Goal: Transaction & Acquisition: Purchase product/service

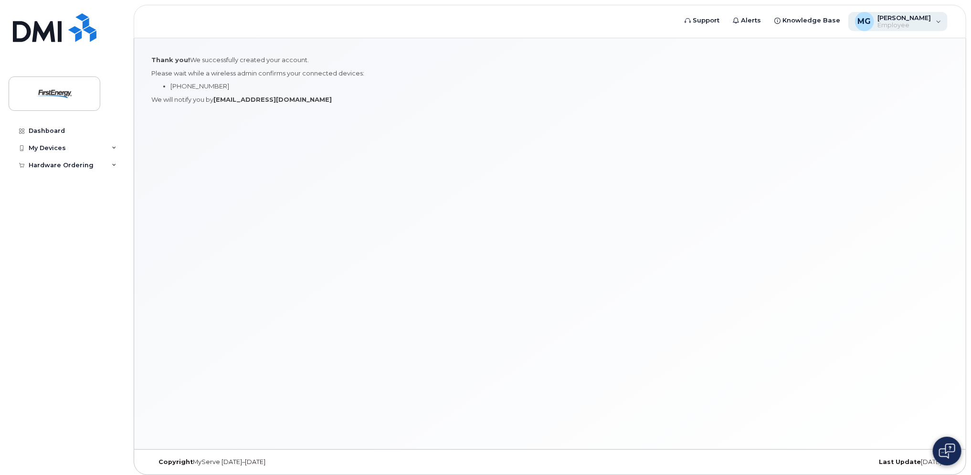
click at [941, 23] on div "MG [PERSON_NAME] Employee" at bounding box center [898, 21] width 100 height 19
click at [938, 20] on div "MG Matthew Guy Employee" at bounding box center [898, 21] width 100 height 19
click at [52, 95] on img at bounding box center [55, 94] width 74 height 28
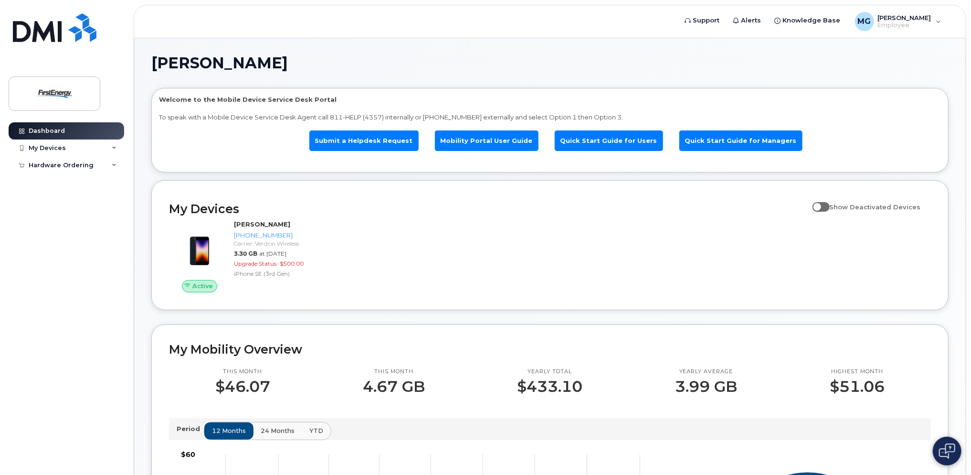
click at [433, 235] on div "Active MATTHEW J GUY 412-549-1269 Carrier: Verizon Wireless 3.30 GB at Aug 01, …" at bounding box center [549, 256] width 773 height 84
click at [814, 20] on span "Knowledge Base" at bounding box center [812, 21] width 58 height 10
click at [62, 91] on img at bounding box center [55, 94] width 74 height 28
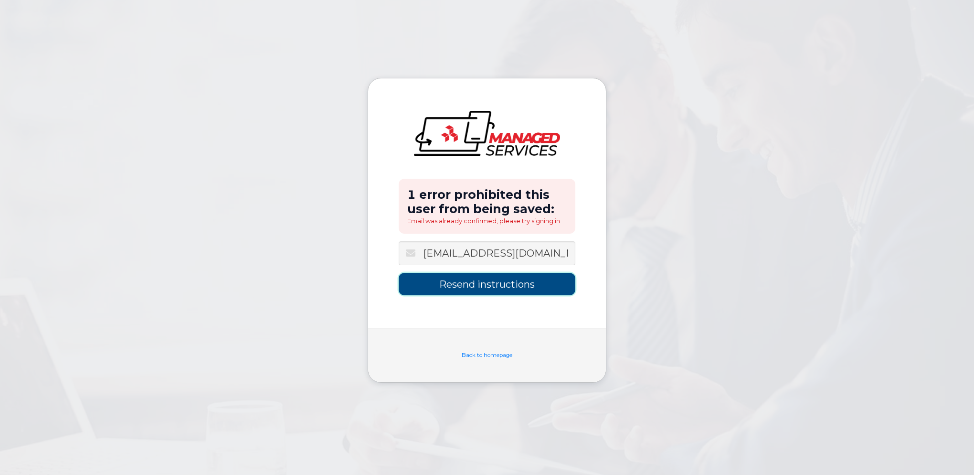
click at [481, 286] on input "Resend instructions" at bounding box center [487, 284] width 177 height 22
type input "Sending Instructions..."
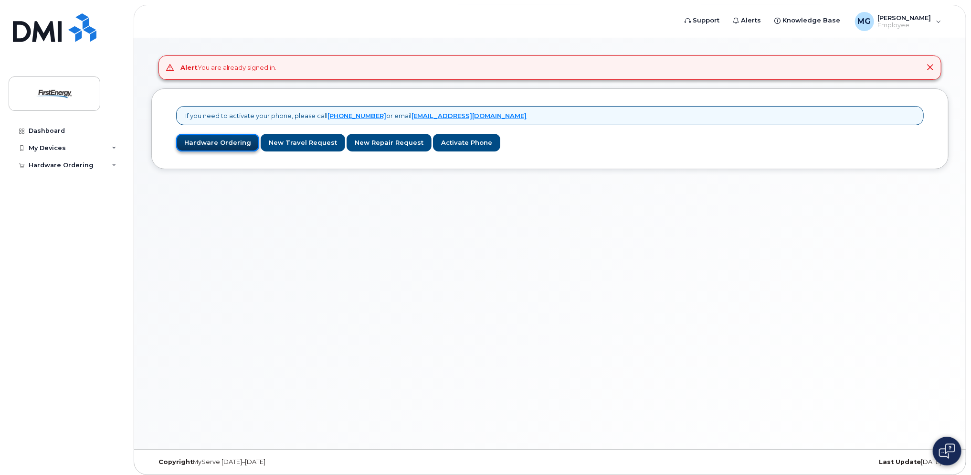
click at [212, 141] on link "Hardware Ordering" at bounding box center [217, 143] width 83 height 18
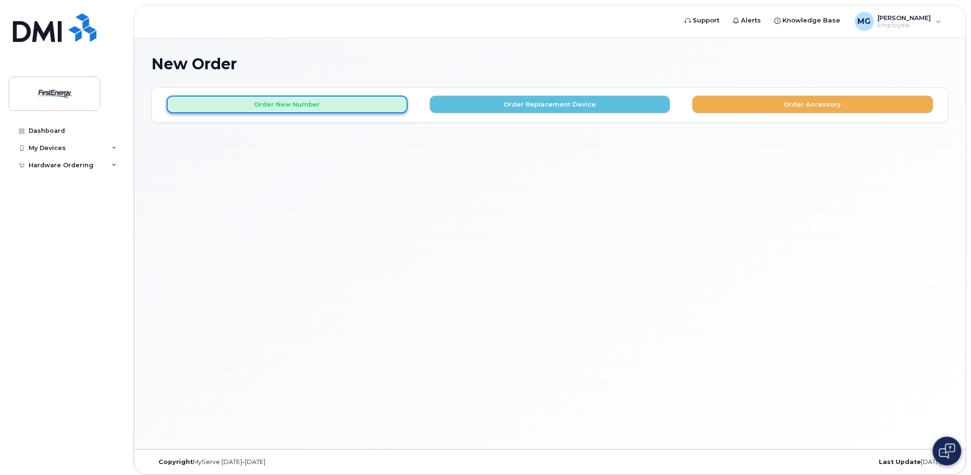
click at [307, 105] on button "Order New Number" at bounding box center [287, 104] width 241 height 18
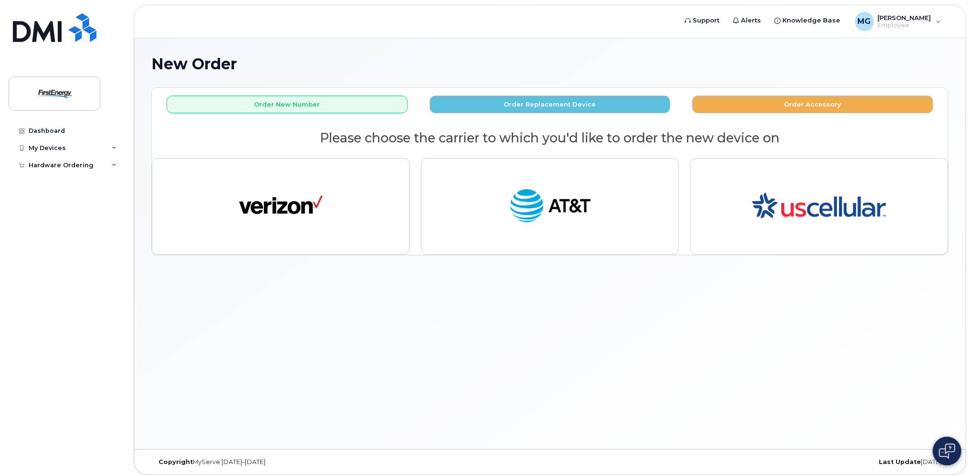
click at [725, 59] on h1 "New Order" at bounding box center [549, 63] width 797 height 17
click at [60, 95] on img at bounding box center [55, 94] width 74 height 28
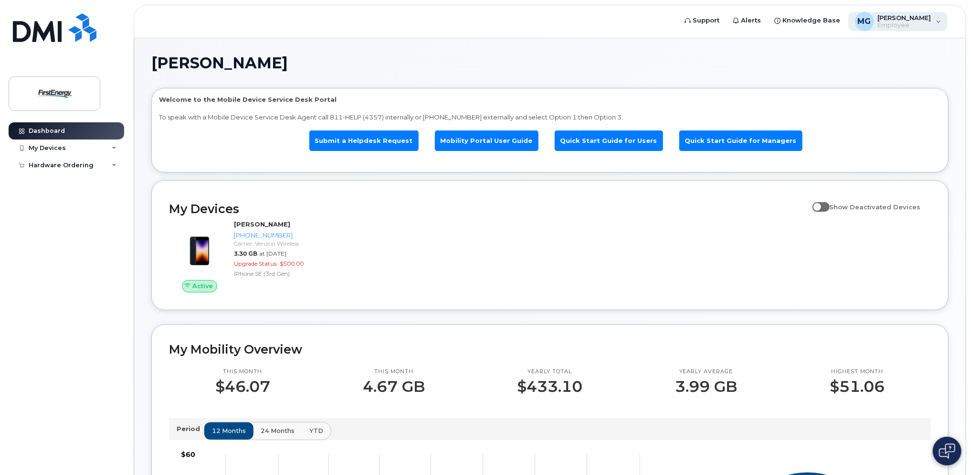
click at [928, 21] on span "[PERSON_NAME]" at bounding box center [904, 18] width 53 height 8
click at [113, 163] on icon at bounding box center [114, 165] width 5 height 5
click at [54, 201] on div "New Order" at bounding box center [51, 200] width 36 height 9
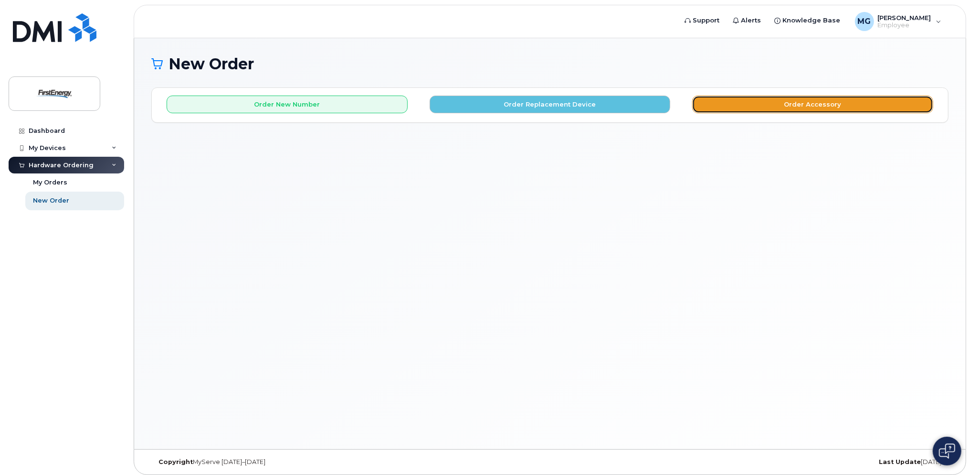
click at [771, 102] on button "Order Accessory" at bounding box center [812, 104] width 241 height 18
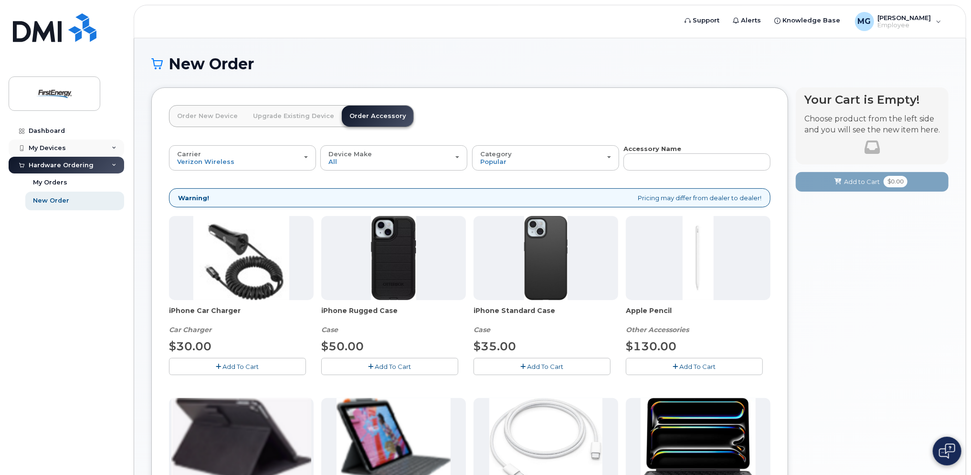
click at [111, 147] on div "My Devices" at bounding box center [67, 147] width 116 height 17
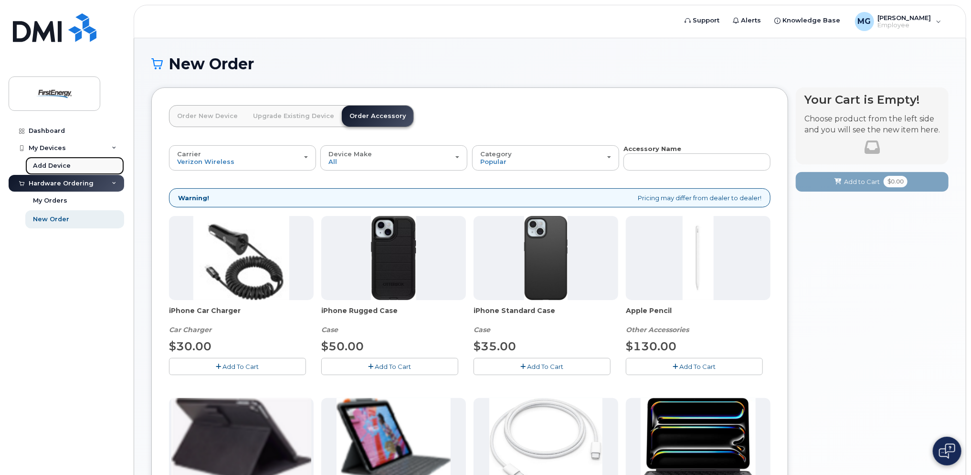
click at [61, 168] on div "Add Device" at bounding box center [52, 165] width 38 height 9
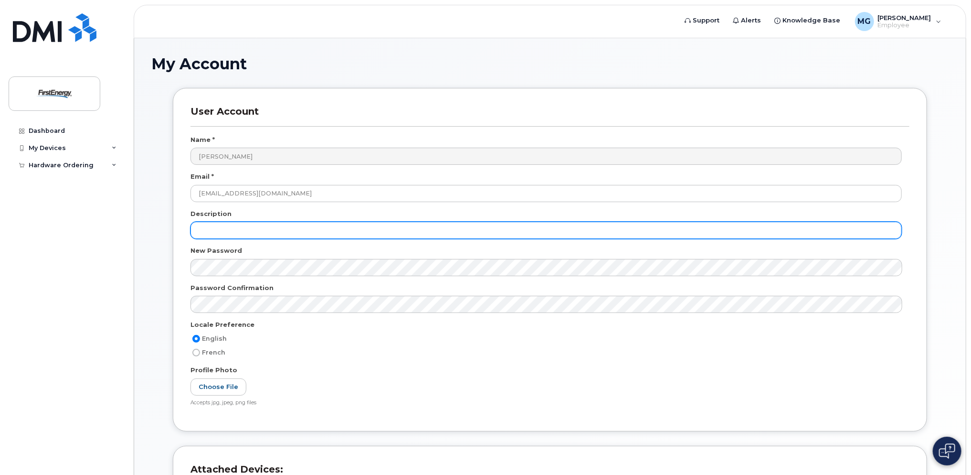
click at [269, 230] on input "text" at bounding box center [545, 230] width 711 height 17
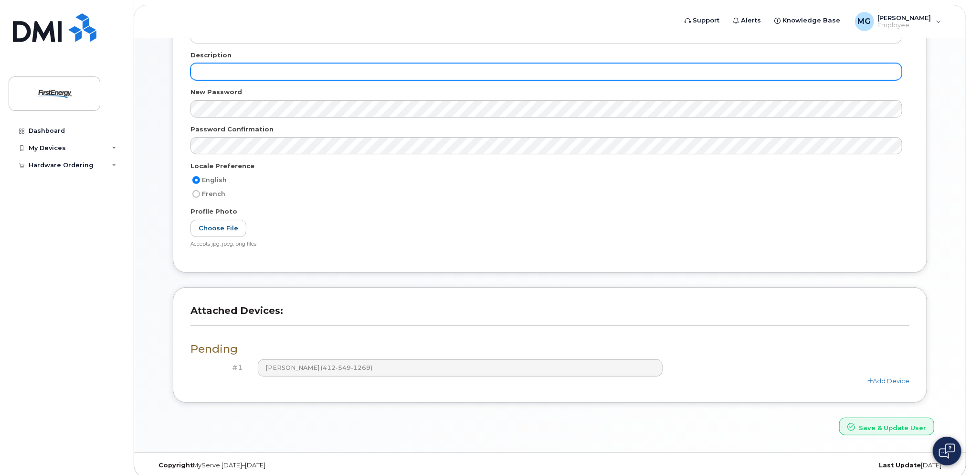
scroll to position [165, 0]
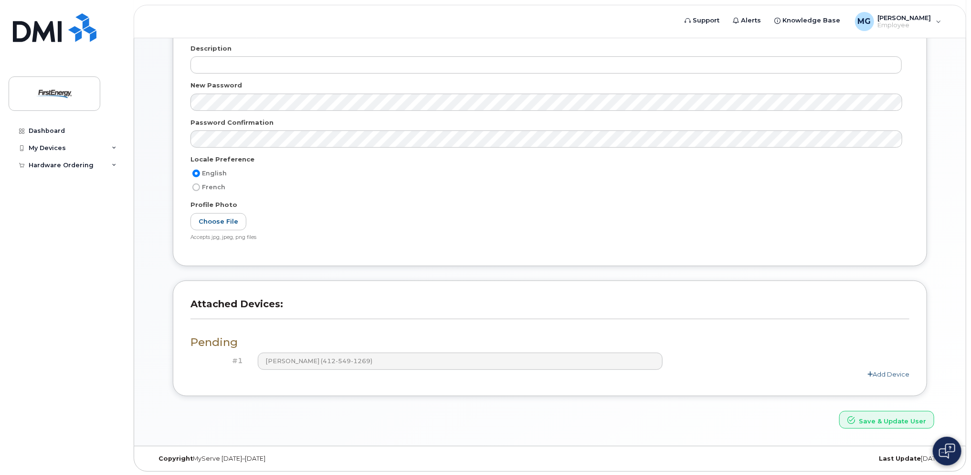
click at [881, 372] on link "Add Device" at bounding box center [888, 374] width 42 height 8
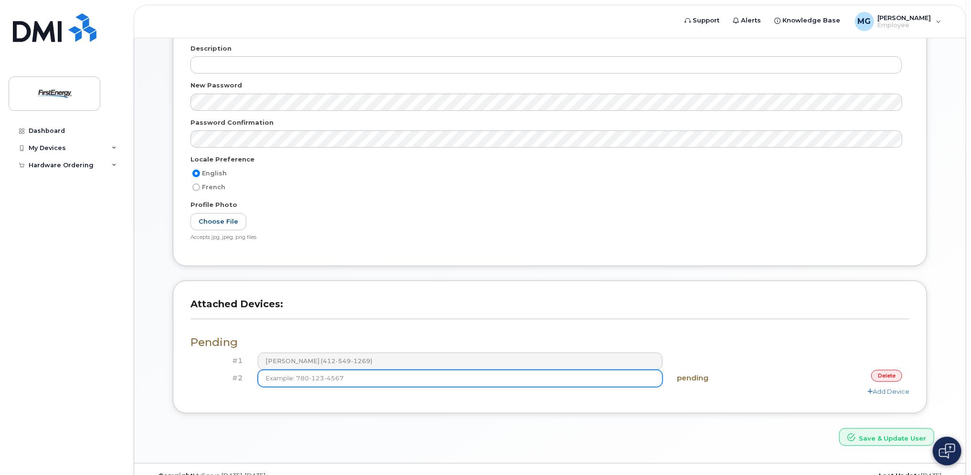
click at [542, 380] on input at bounding box center [460, 377] width 405 height 17
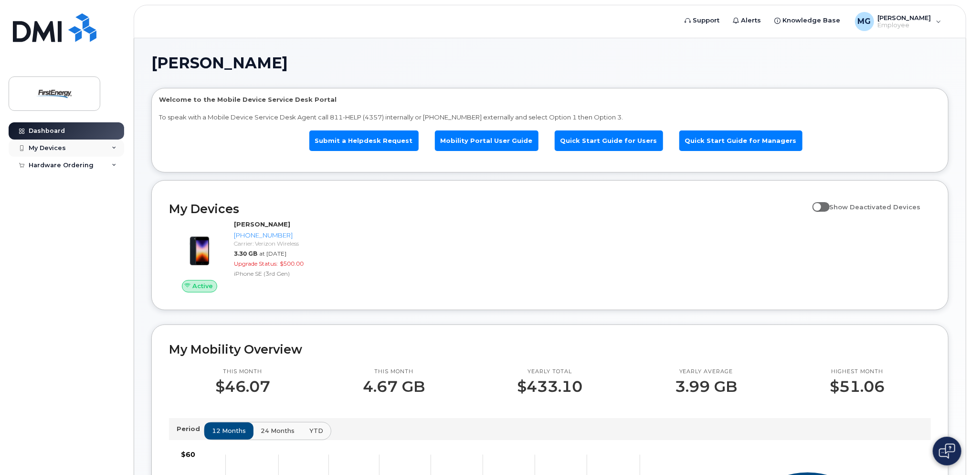
click at [116, 148] on div "My Devices" at bounding box center [67, 147] width 116 height 17
click at [108, 182] on div "Hardware Ordering" at bounding box center [67, 183] width 116 height 17
click at [58, 216] on div "New Order" at bounding box center [51, 219] width 36 height 9
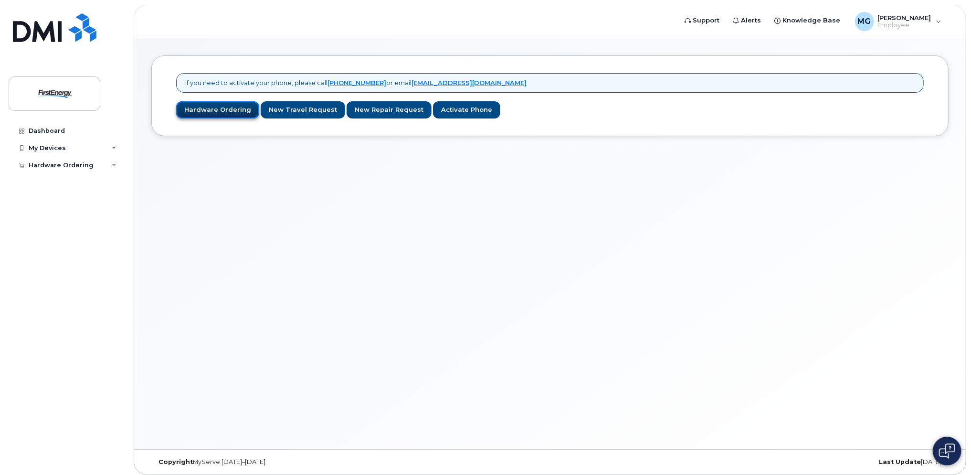
click at [204, 110] on link "Hardware Ordering" at bounding box center [217, 110] width 83 height 18
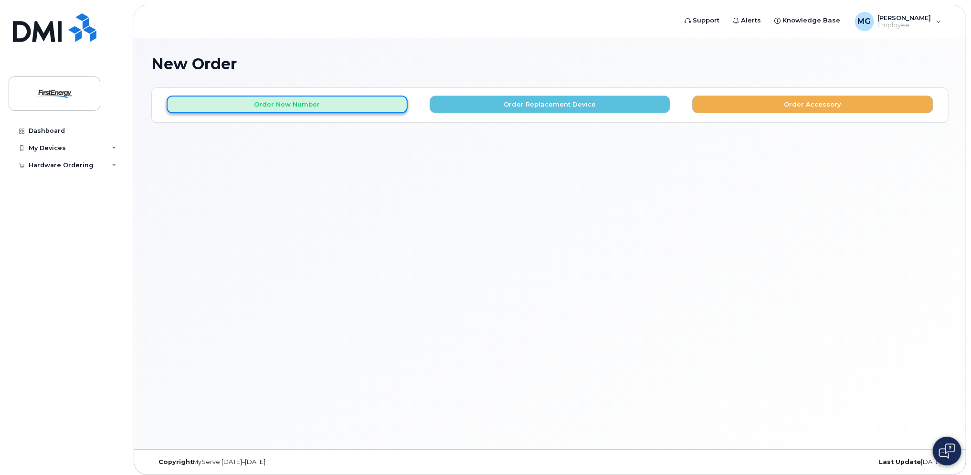
click at [223, 106] on button "Order New Number" at bounding box center [287, 104] width 241 height 18
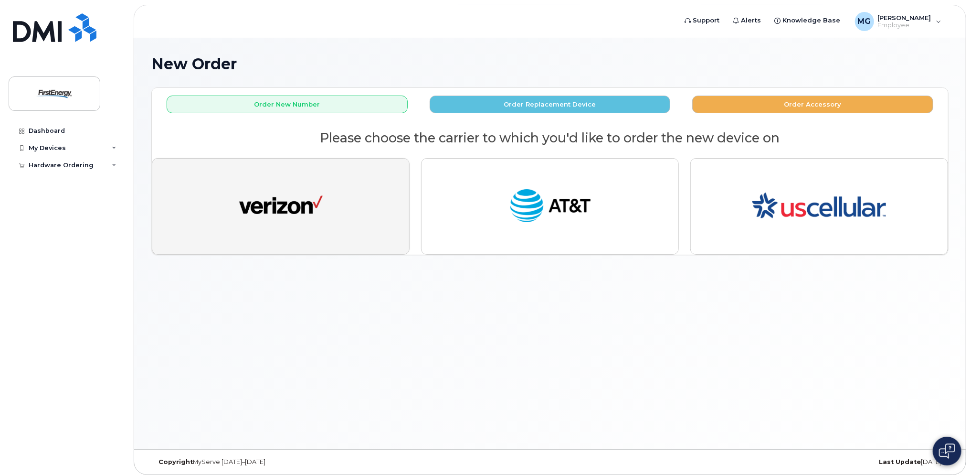
click at [248, 196] on img "button" at bounding box center [281, 206] width 84 height 43
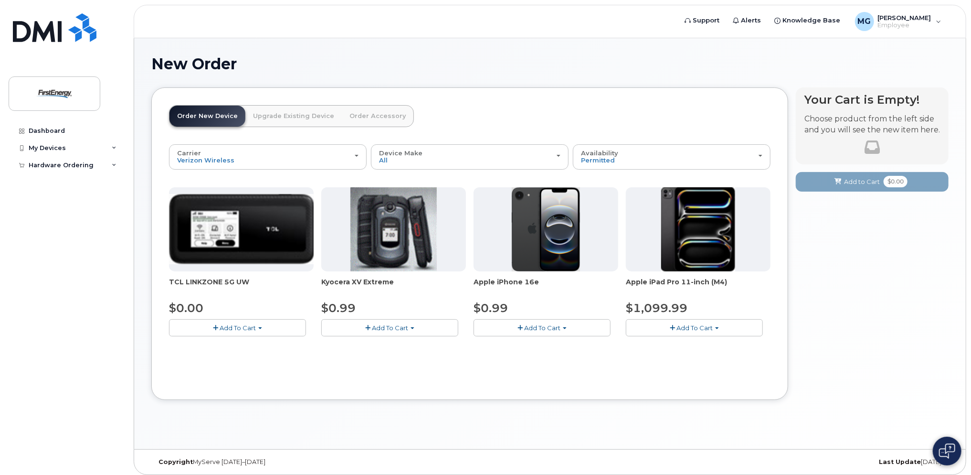
click at [717, 328] on span "button" at bounding box center [717, 328] width 4 height 2
click at [694, 346] on link "$1099.99 - 2 Year Activation" at bounding box center [682, 345] width 108 height 12
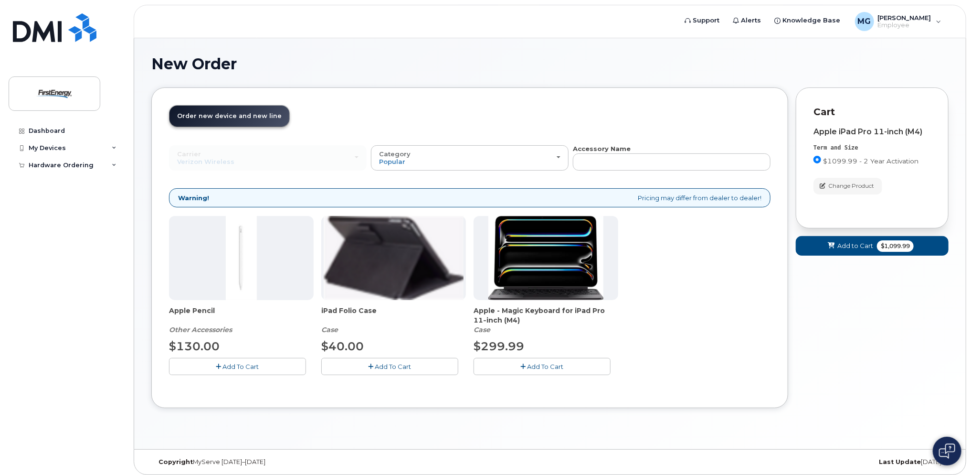
click at [372, 366] on icon "button" at bounding box center [371, 366] width 5 height 6
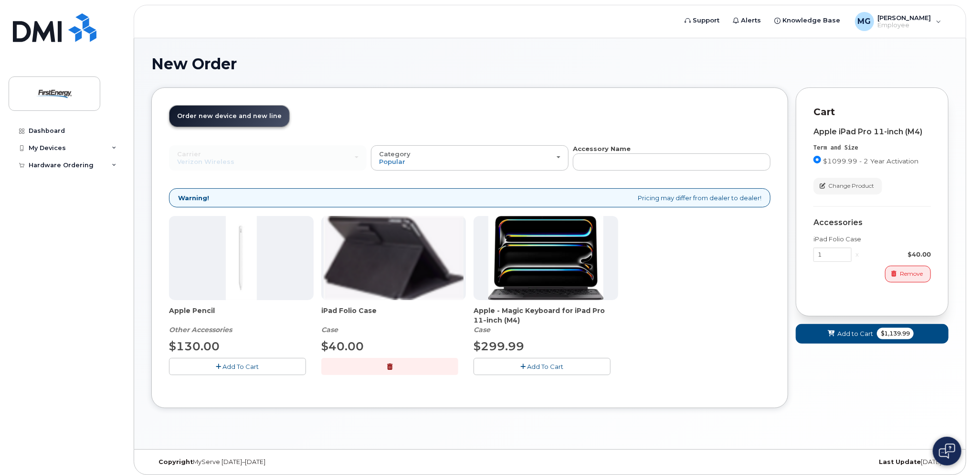
scroll to position [4, 0]
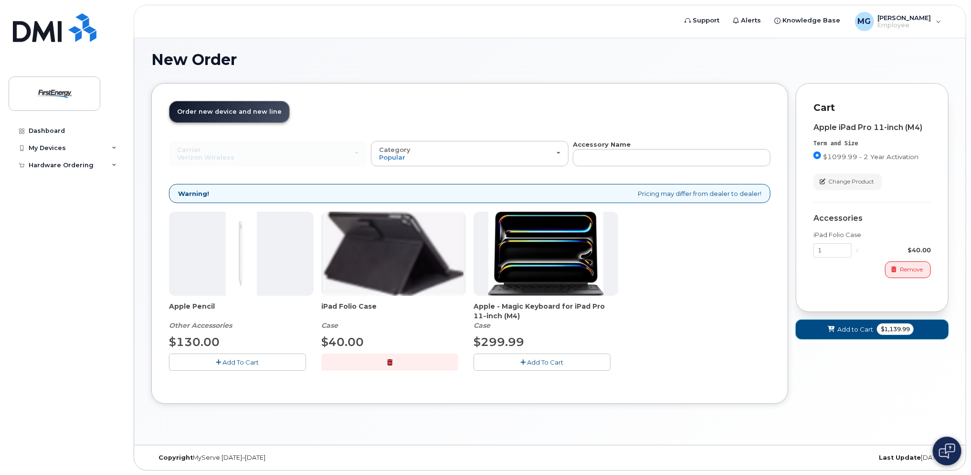
click at [851, 325] on span "Add to Cart" at bounding box center [855, 329] width 36 height 9
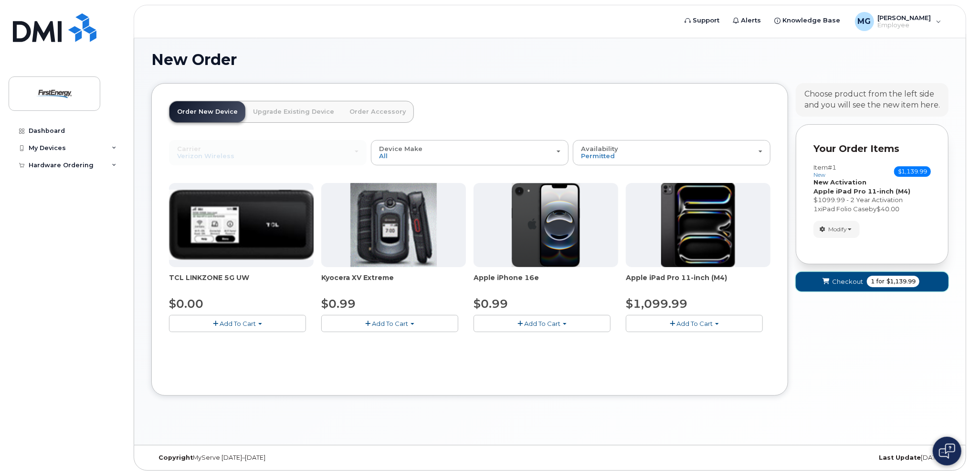
click at [859, 281] on span "Checkout" at bounding box center [847, 281] width 31 height 9
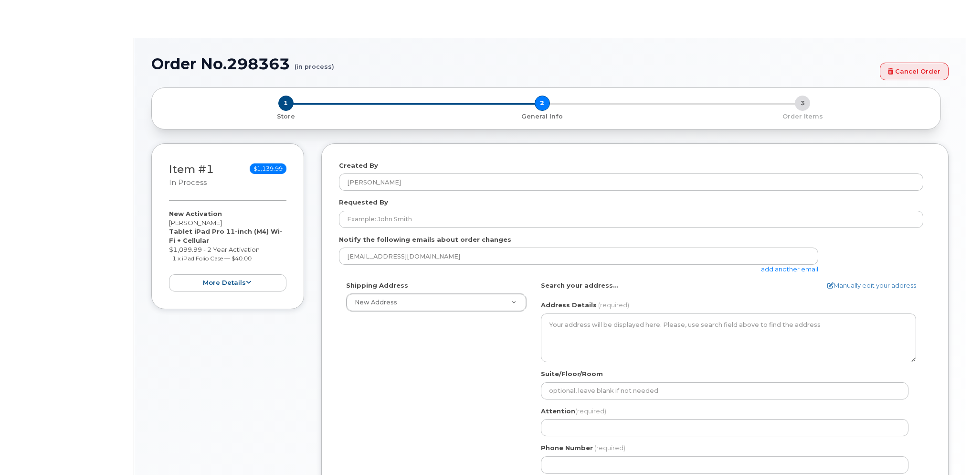
select select
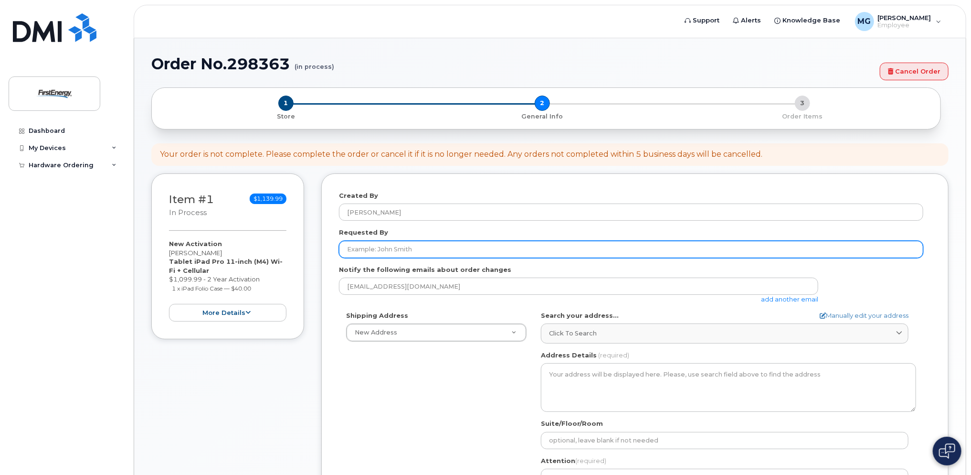
click at [430, 248] on input "Requested By" at bounding box center [631, 249] width 584 height 17
type input "[PERSON_NAME]"
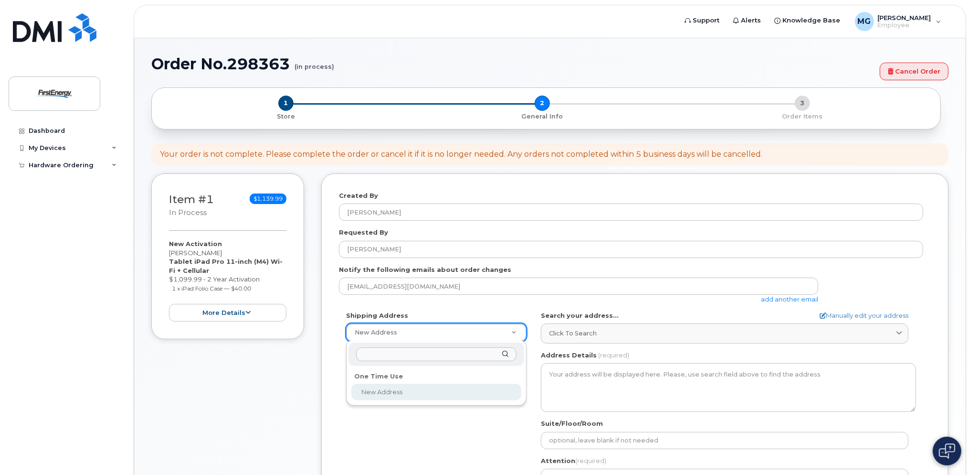
click at [453, 358] on input "text" at bounding box center [436, 354] width 160 height 14
type input "5"
select select
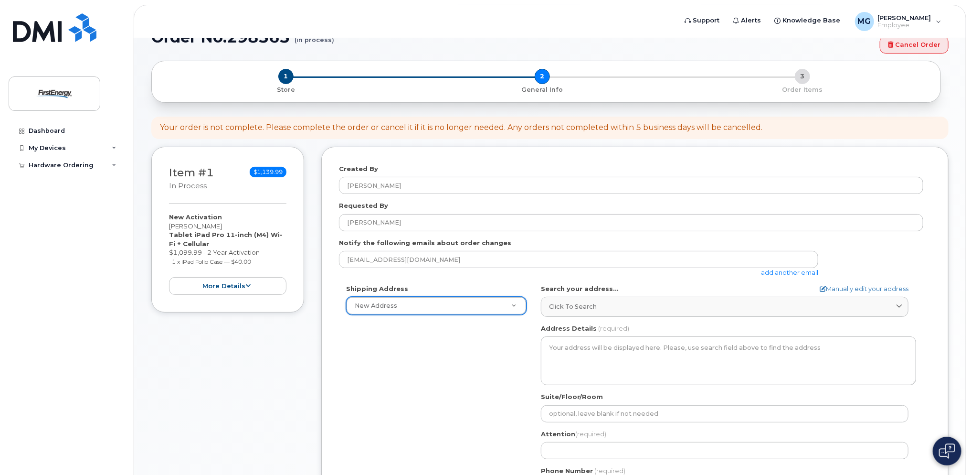
scroll to position [48, 0]
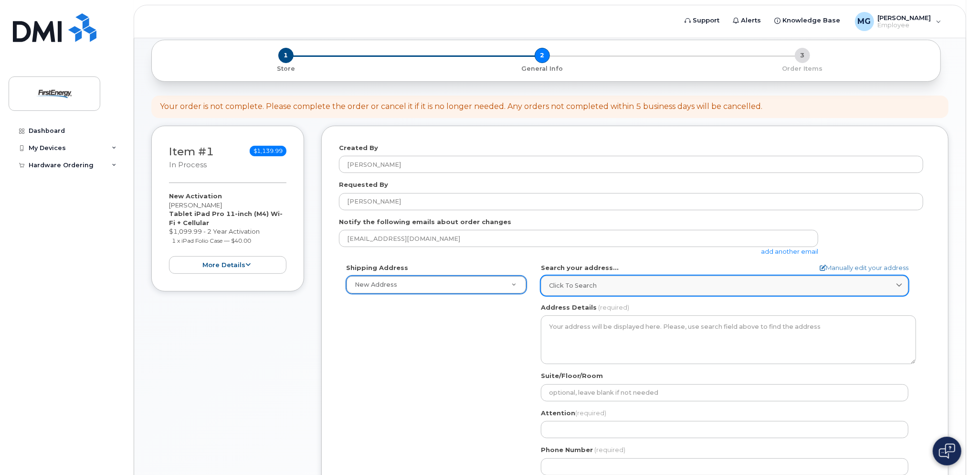
click at [620, 283] on div "Click to search" at bounding box center [724, 285] width 351 height 9
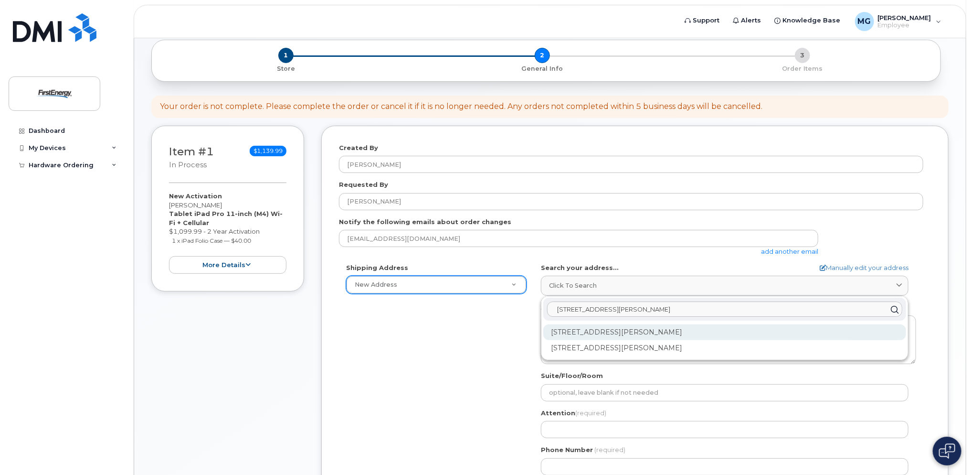
type input "501 hansen avenue"
click at [649, 333] on div "501 Hansen Ave Butler PA 16001-5679" at bounding box center [724, 332] width 363 height 16
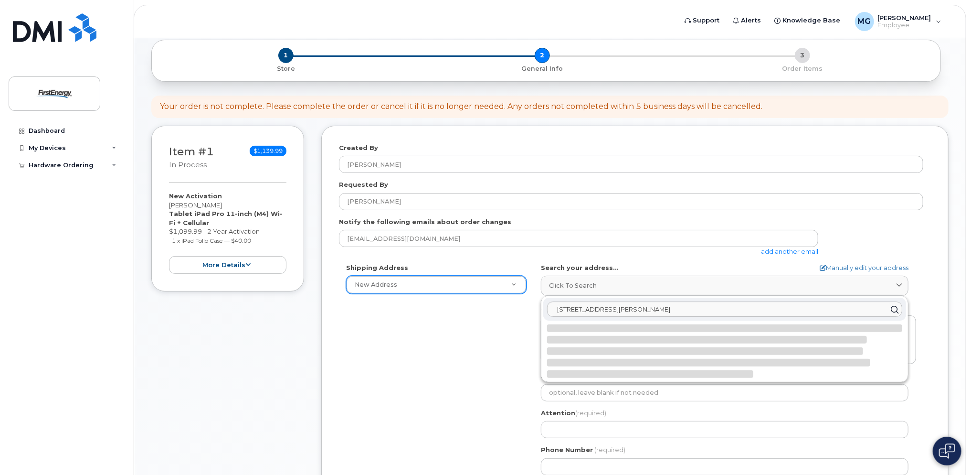
select select
type textarea "501 Hansen Ave BUTLER PA 16001-5679 UNITED STATES"
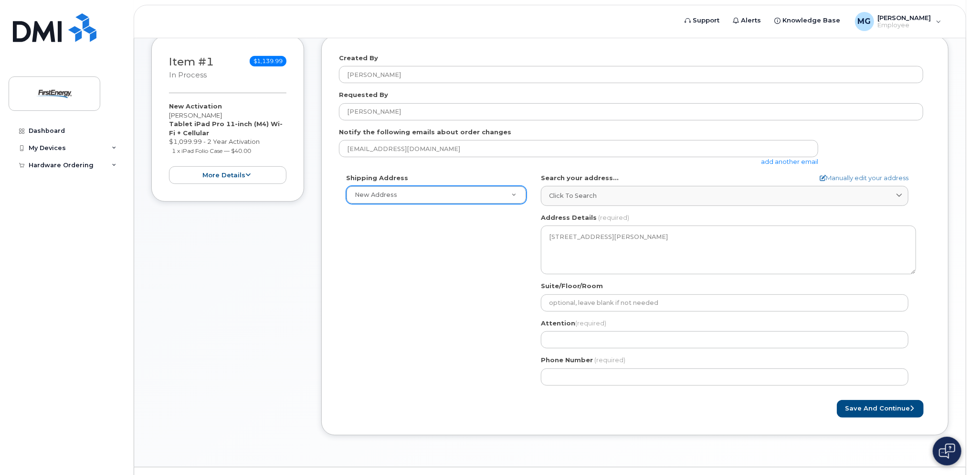
scroll to position [143, 0]
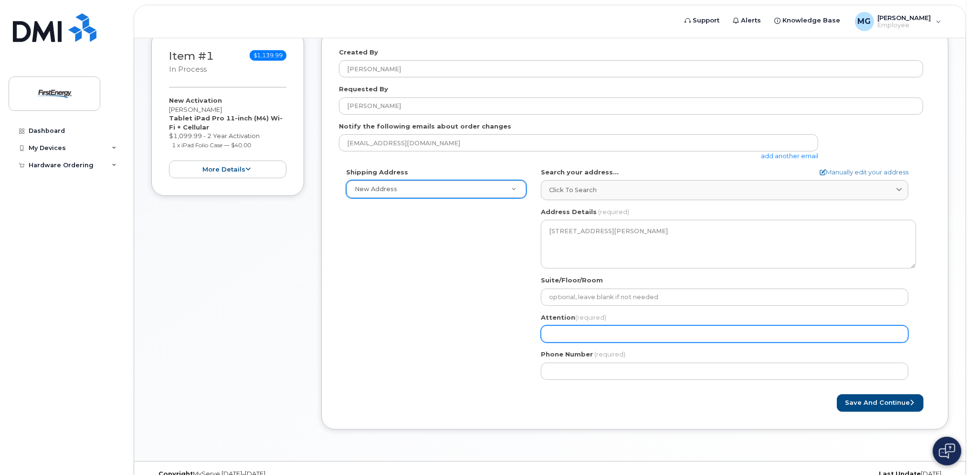
click at [572, 335] on input "Attention (required)" at bounding box center [725, 333] width 368 height 17
select select
type input "m"
select select
type input "ma"
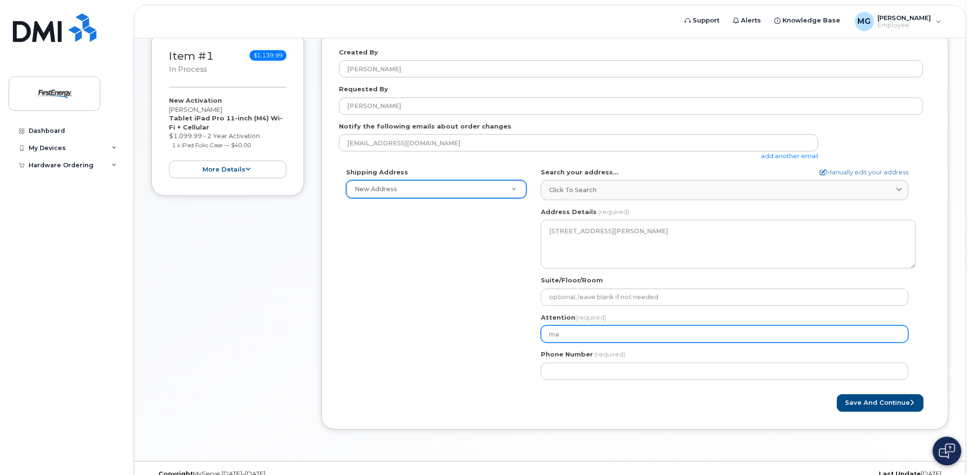
select select
type input "mat"
select select
type input "matt"
select select
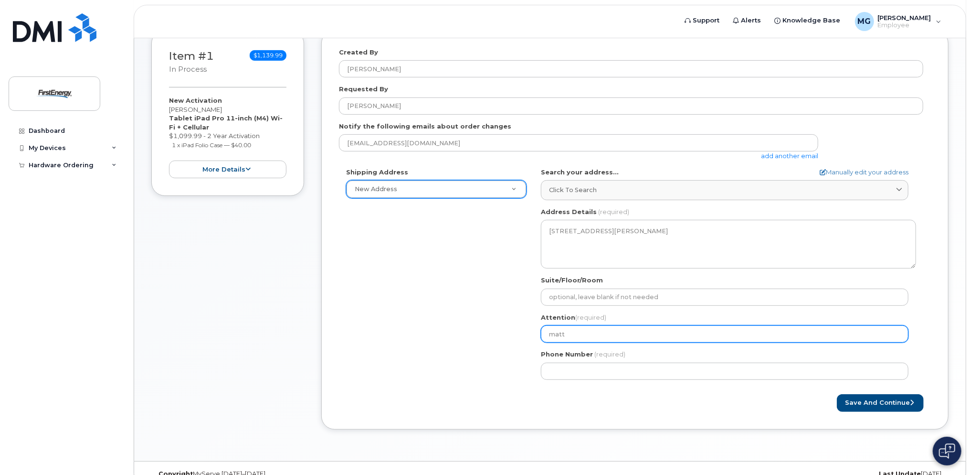
type input "matth"
select select
type input "matthe"
select select
type input "matthew"
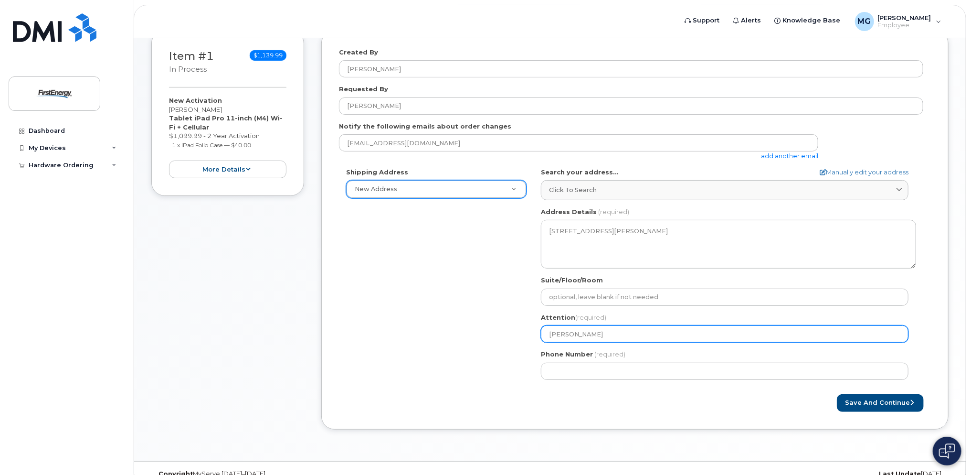
select select
type input "matthew G"
select select
type input "matthew"
select select
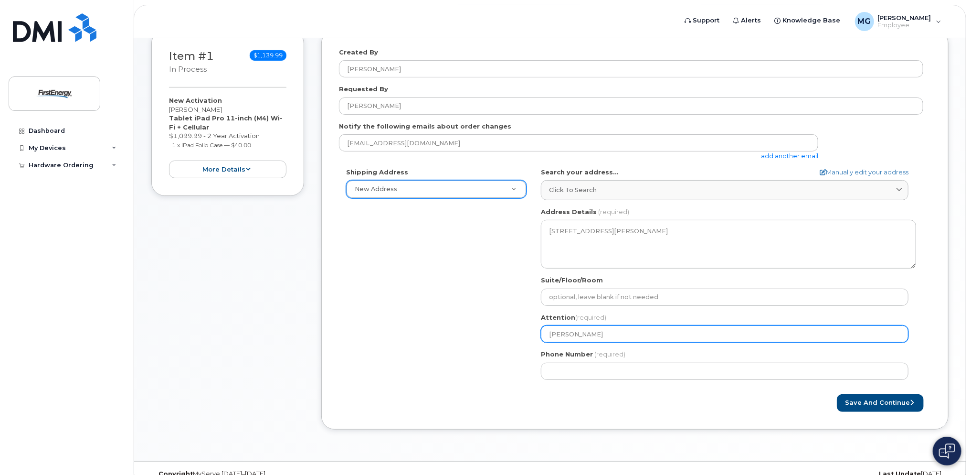
type input "matthe"
select select
type input "matth"
select select
type input "matt"
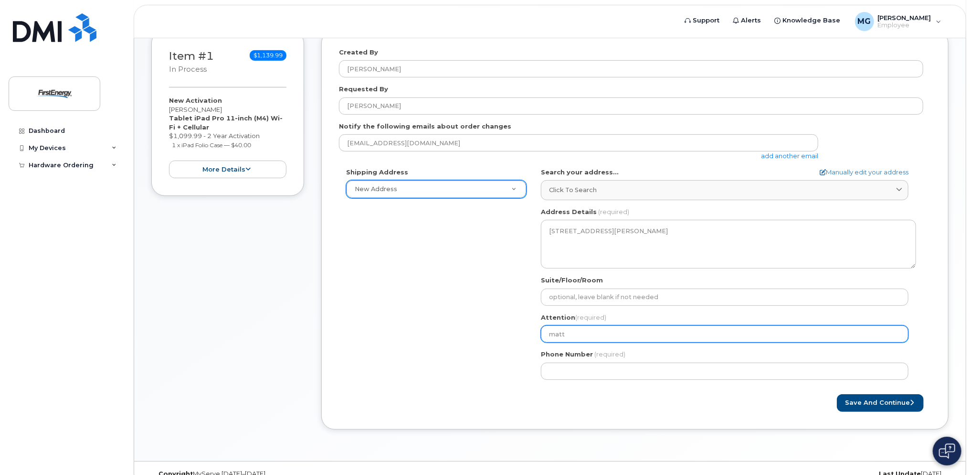
select select
type input "mat"
select select
type input "ma"
select select
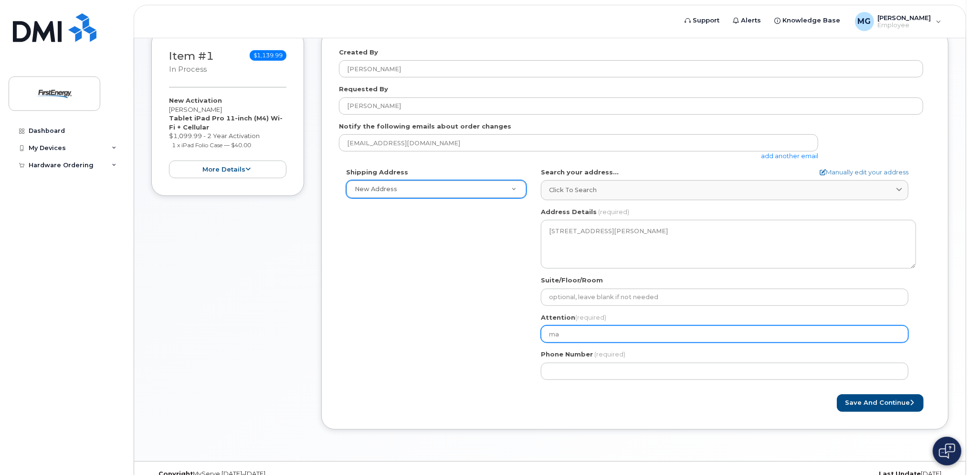
type input "m"
select select
type input "M"
select select
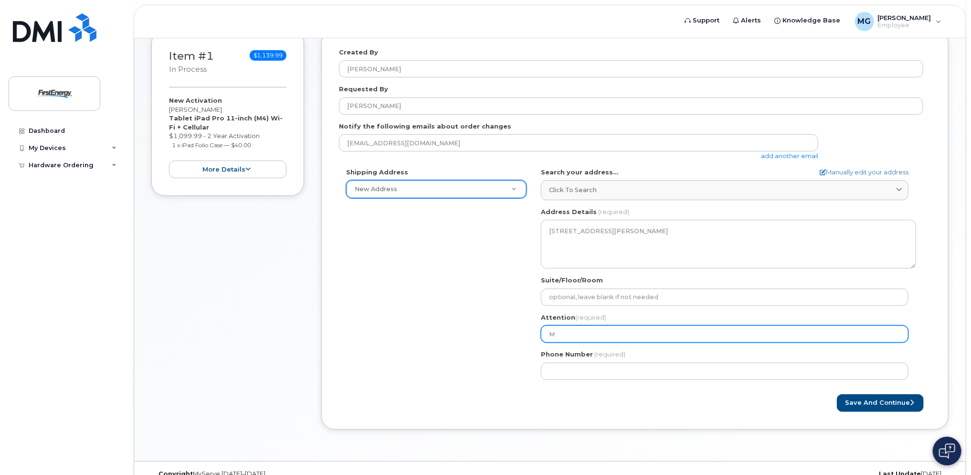
type input "Ma"
select select
type input "Mat"
select select
type input "Matt"
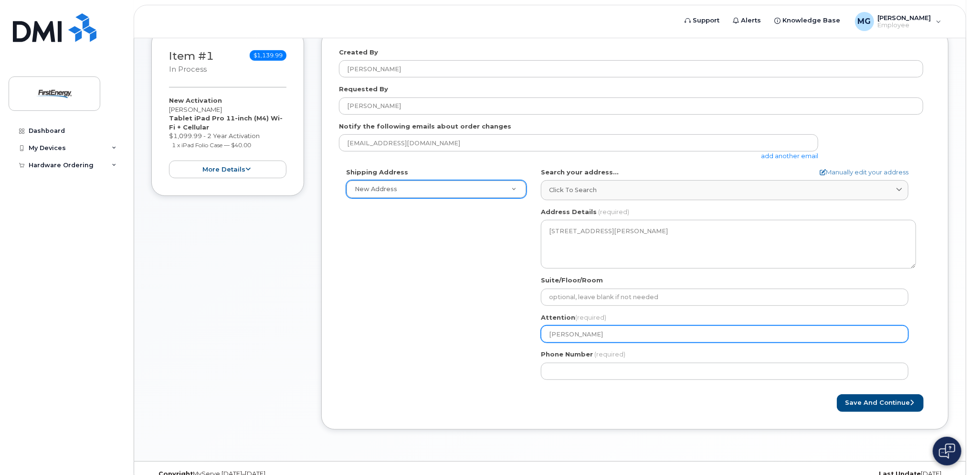
select select
type input "Matthe"
select select
type input "Matthew"
select select
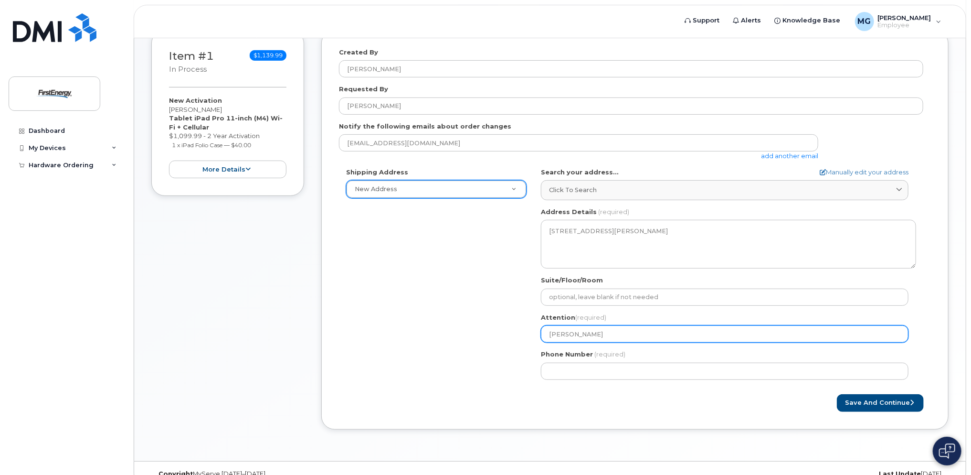
type input "Matthew Gu"
select select
type input "Matthew Gui"
select select
type input "Matthew Guiy"
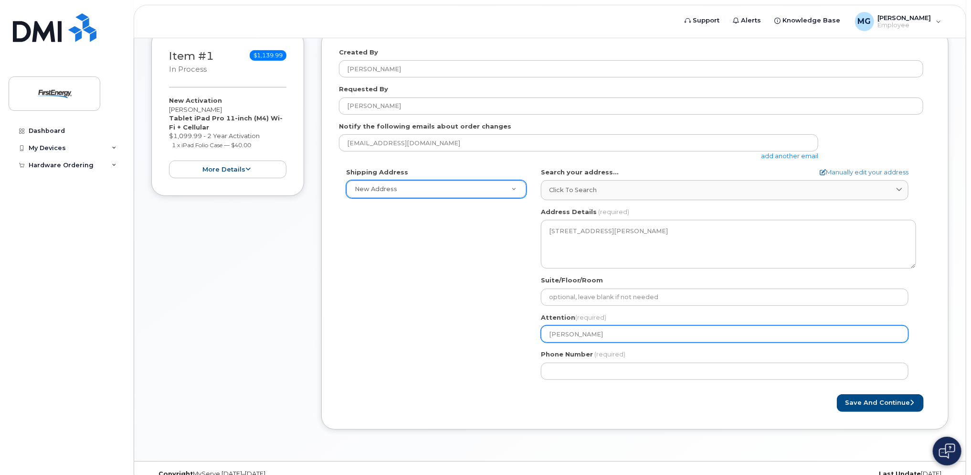
select select
type input "Matthew Gui"
select select
type input "Matthew Gu"
select select
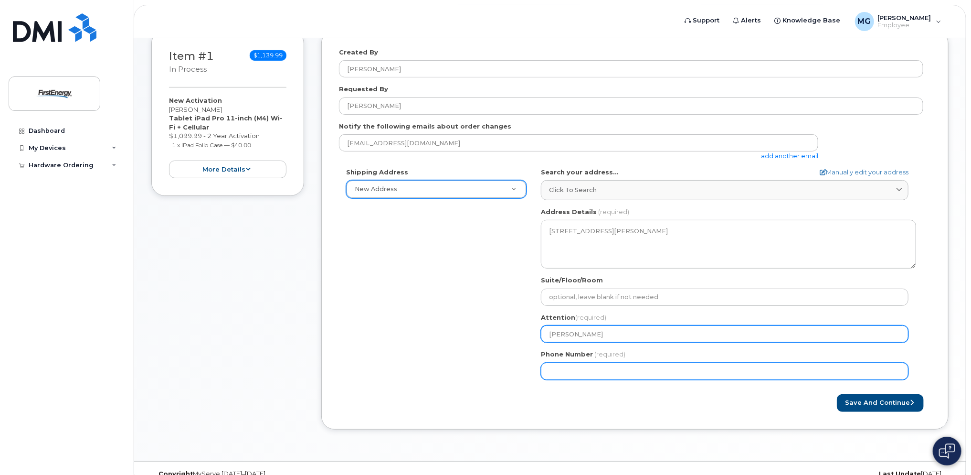
type input "[PERSON_NAME]"
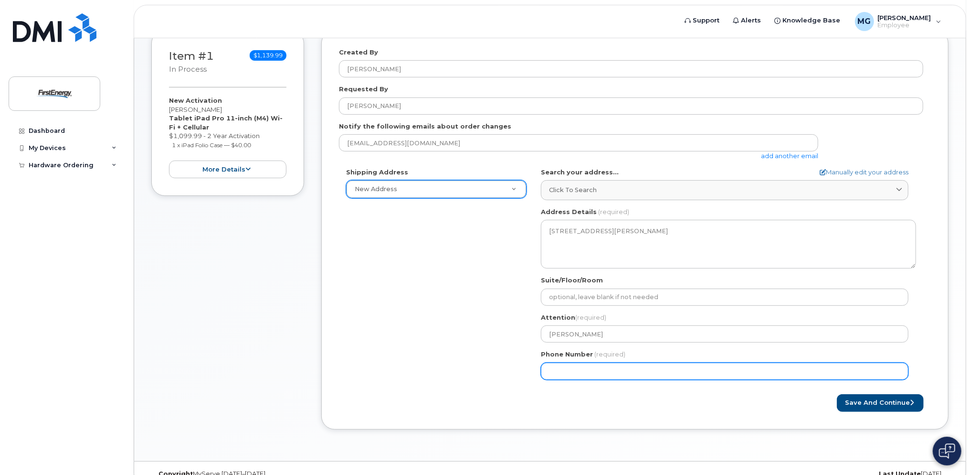
click at [567, 372] on input "Phone Number" at bounding box center [725, 370] width 368 height 17
type input "412"
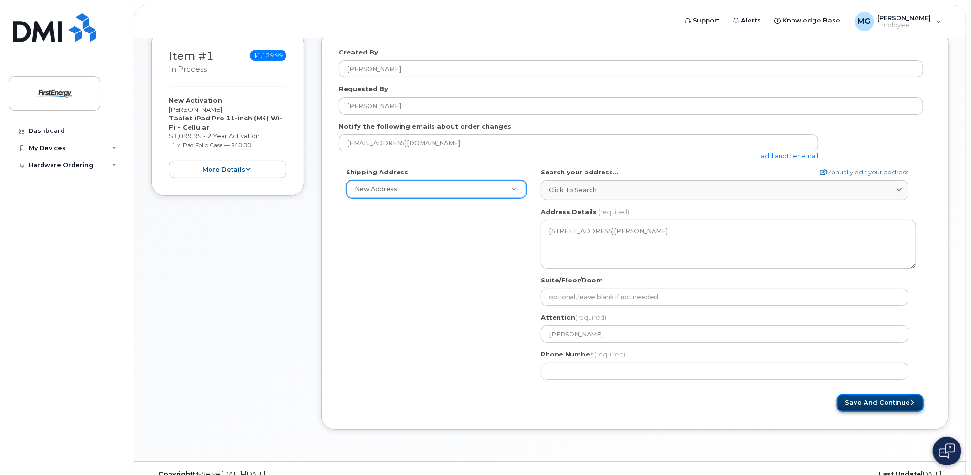
click at [896, 401] on button "Save and Continue" at bounding box center [880, 403] width 87 height 18
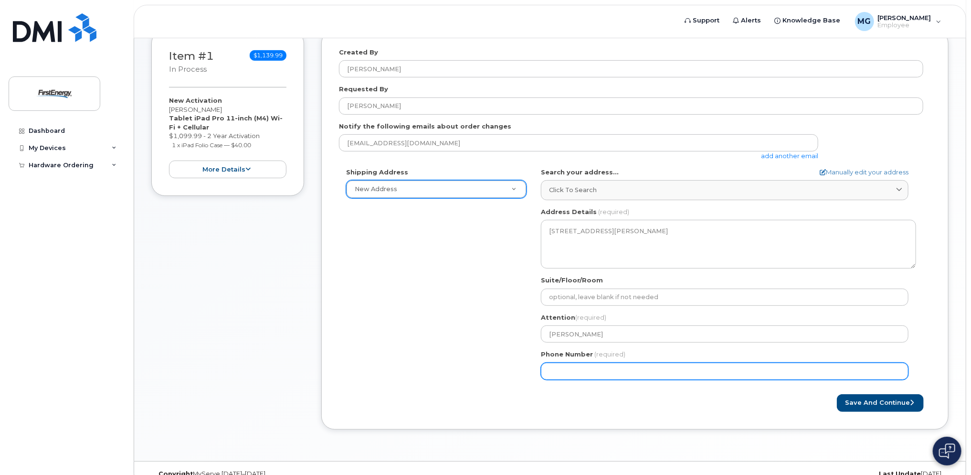
click at [699, 368] on input "Phone Number" at bounding box center [725, 370] width 368 height 17
click at [549, 369] on input "Phone Number" at bounding box center [725, 370] width 368 height 17
drag, startPoint x: 602, startPoint y: 370, endPoint x: 469, endPoint y: 371, distance: 132.7
click at [469, 371] on div "Shipping Address New Address New Address PA Butler Search your address... Manua…" at bounding box center [631, 277] width 584 height 219
type input "412549126"
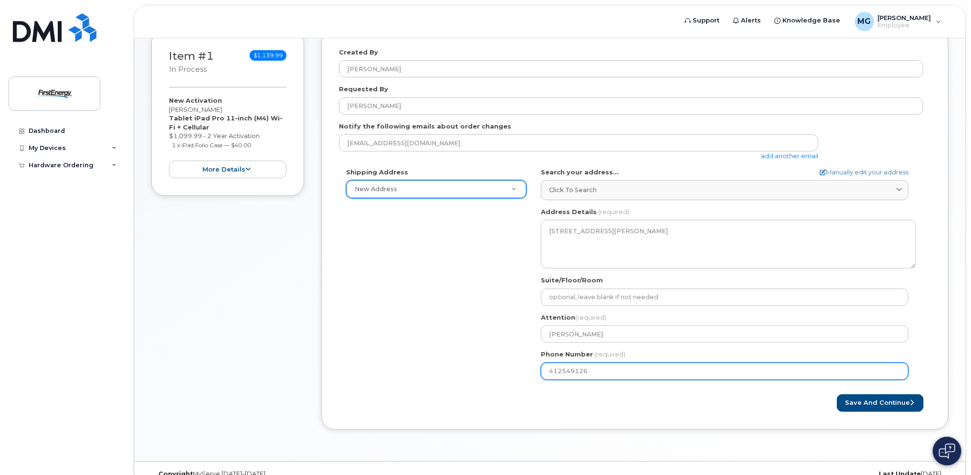
select select
type input "4125491269"
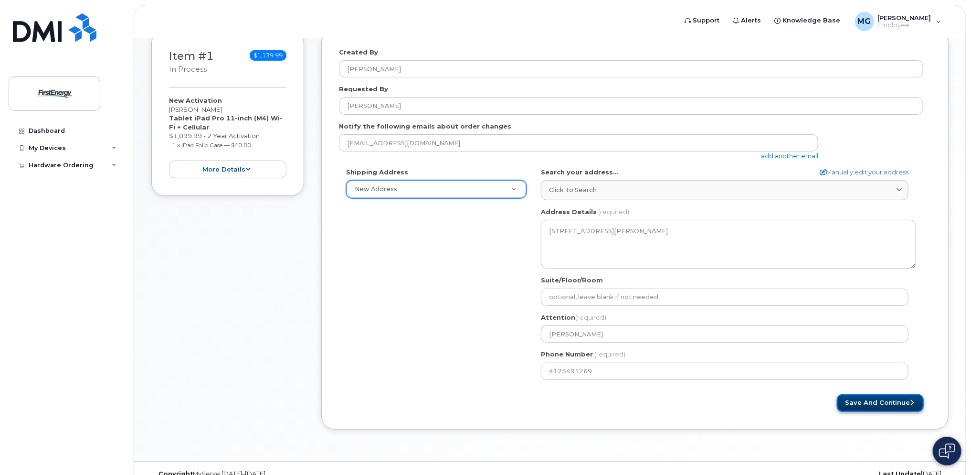
click at [860, 398] on button "Save and Continue" at bounding box center [880, 403] width 87 height 18
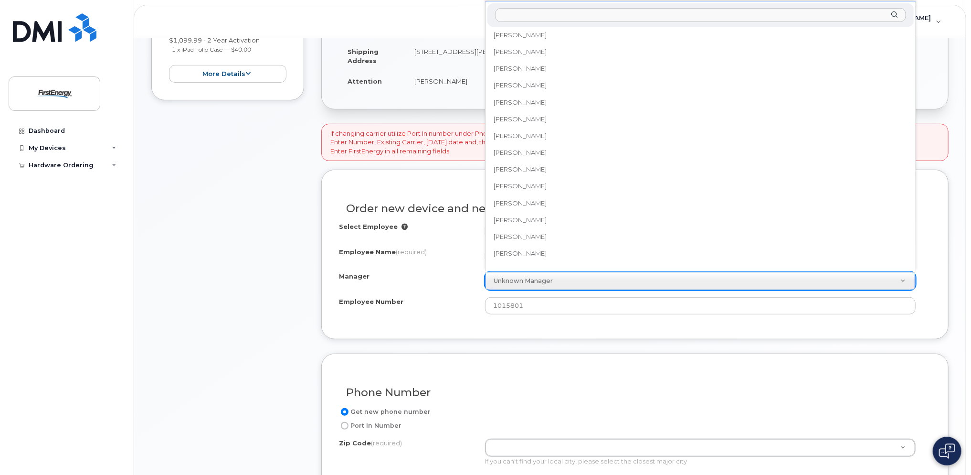
scroll to position [28894, 0]
select select "2065455"
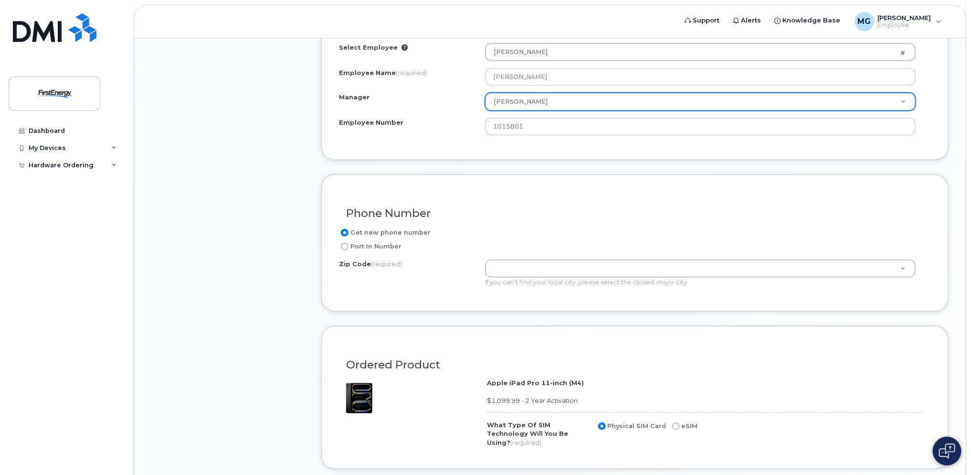
scroll to position [525, 0]
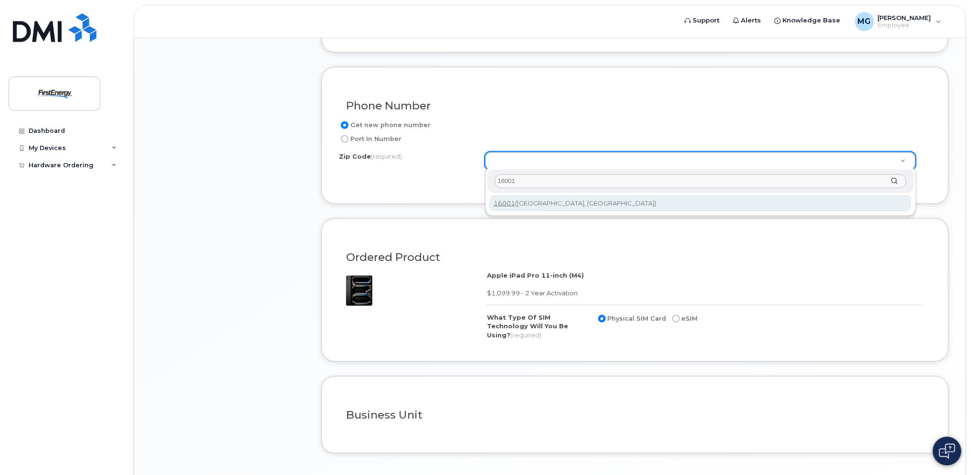
type input "16001"
type input "16001 (Butler, PA)"
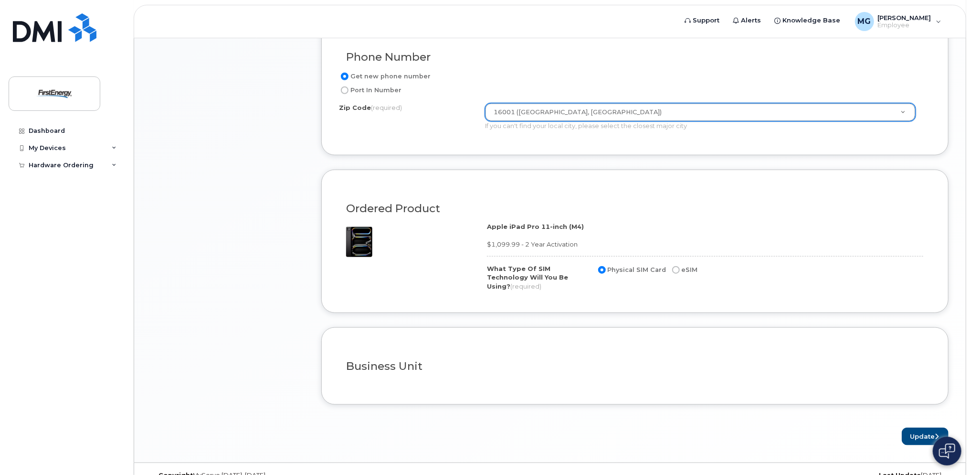
scroll to position [580, 0]
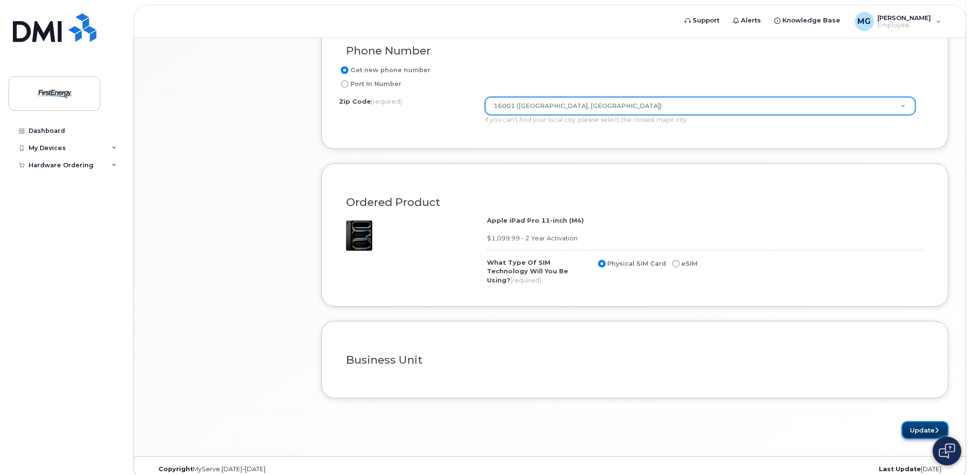
click at [914, 421] on button "Update" at bounding box center [925, 430] width 47 height 18
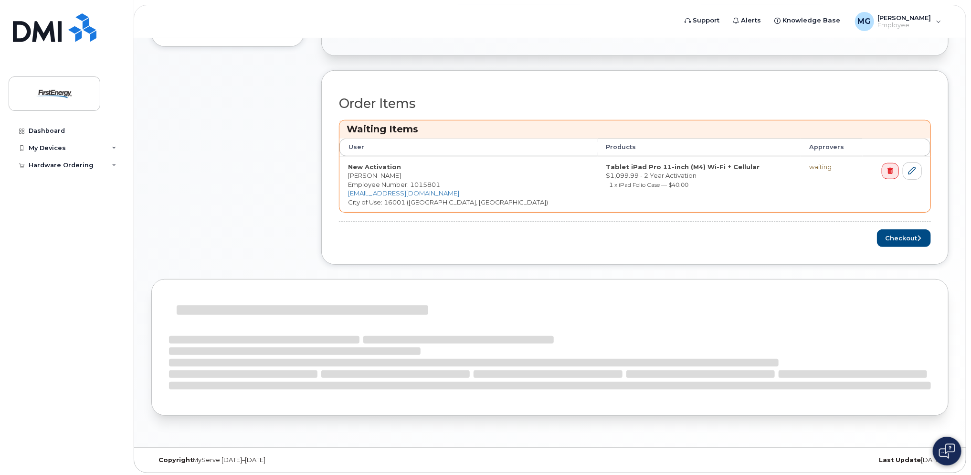
scroll to position [182, 0]
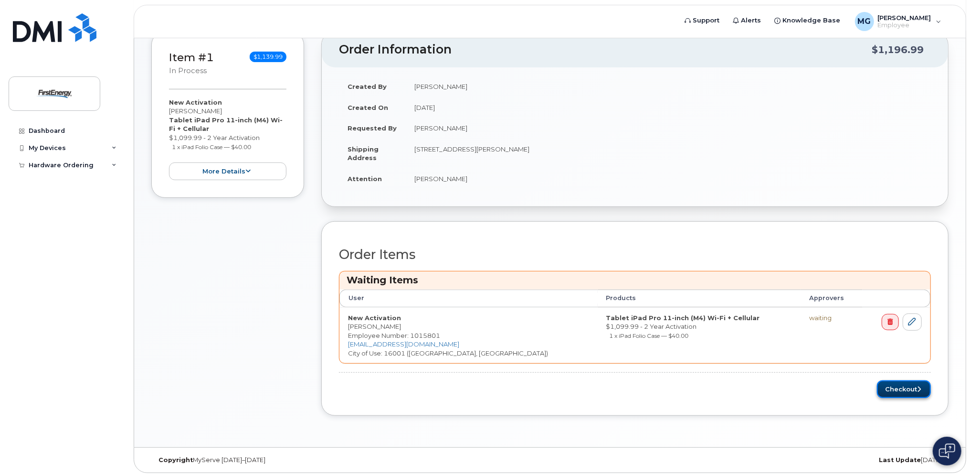
click at [914, 387] on button "Checkout" at bounding box center [904, 389] width 54 height 18
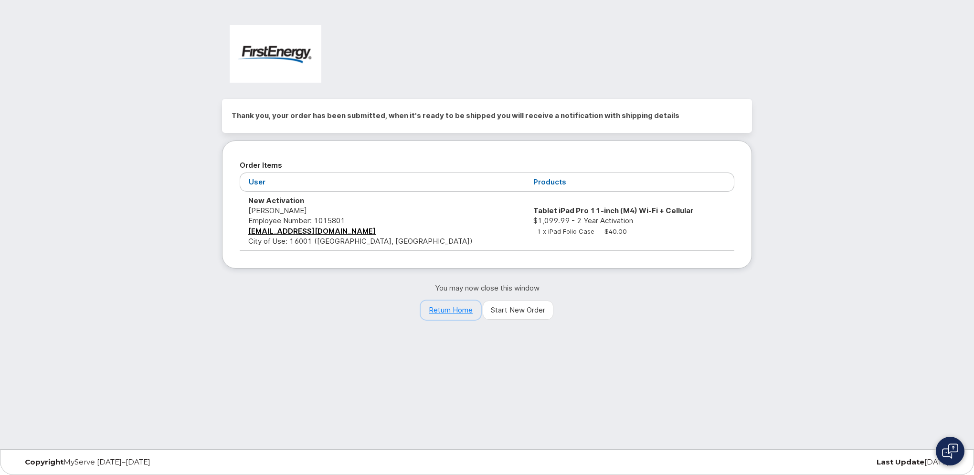
click at [457, 308] on link "Return Home" at bounding box center [451, 309] width 60 height 19
